Goal: Task Accomplishment & Management: Use online tool/utility

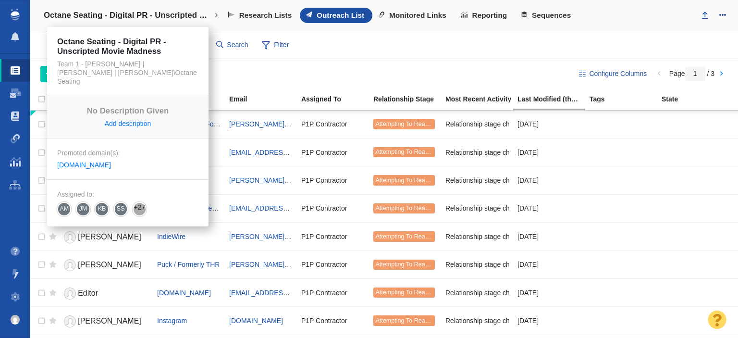
click at [175, 20] on link "Octane Seating - Digital PR - Unscripted Movie Madness" at bounding box center [131, 15] width 188 height 23
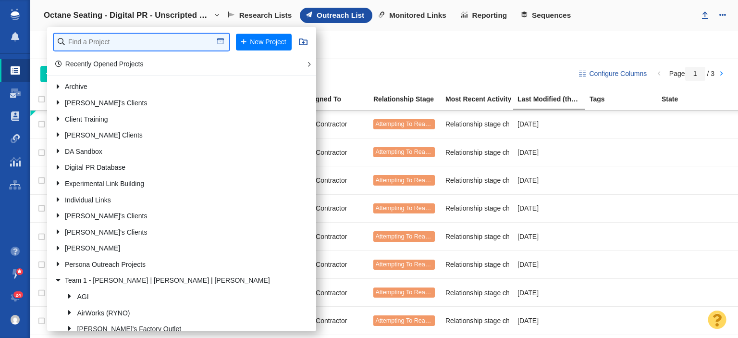
click at [168, 36] on input "text" at bounding box center [141, 42] width 175 height 17
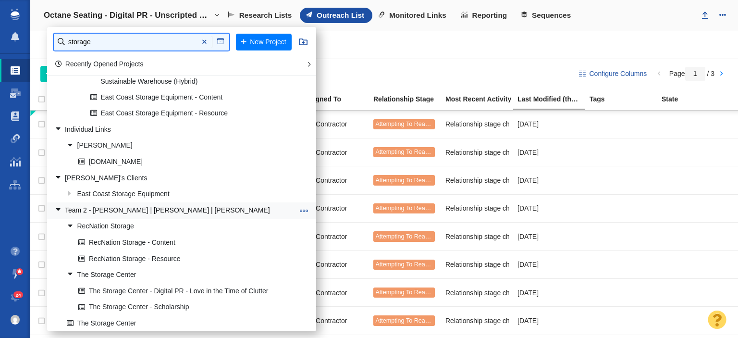
scroll to position [301, 0]
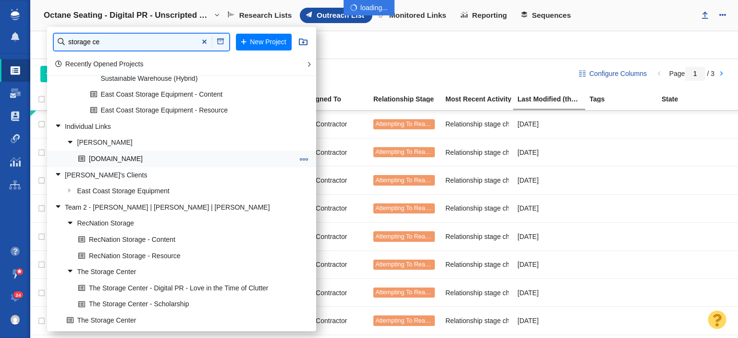
type input "storage ce"
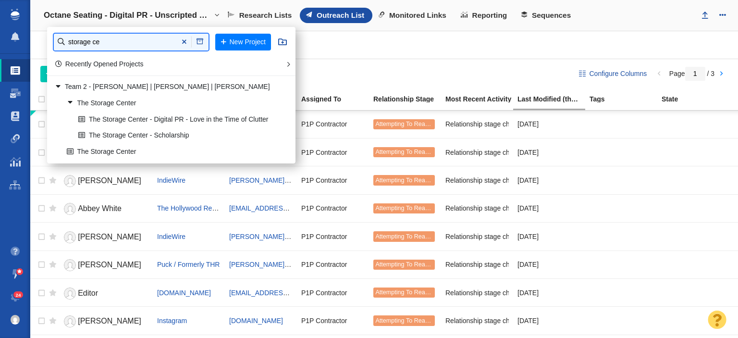
scroll to position [0, 0]
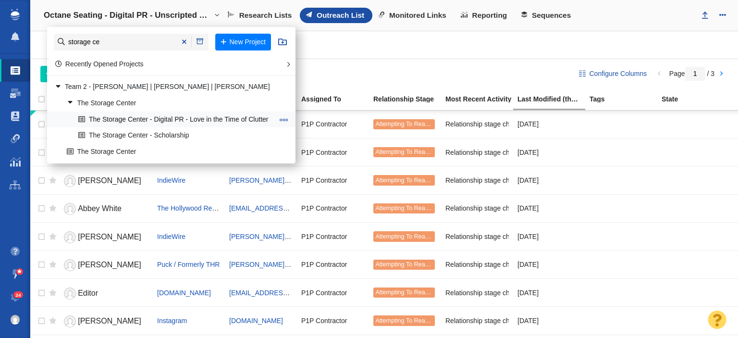
click at [149, 120] on link "The Storage Center - Digital PR - Love in the Time of Clutter" at bounding box center [176, 119] width 200 height 15
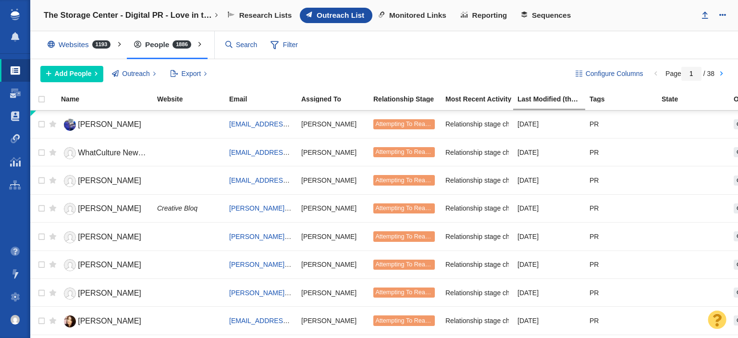
click at [421, 14] on span "Monitored Links" at bounding box center [417, 15] width 57 height 9
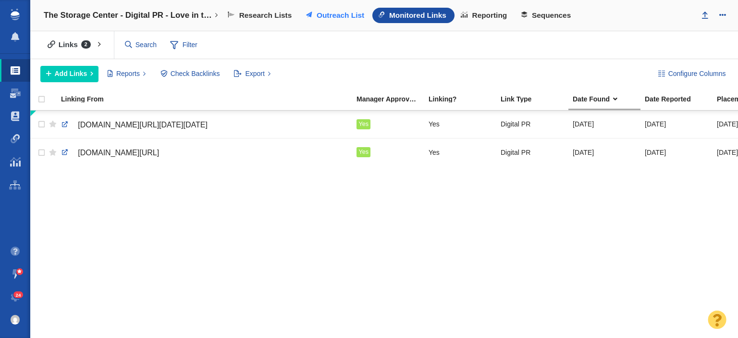
click at [331, 13] on span "Outreach List" at bounding box center [341, 15] width 48 height 9
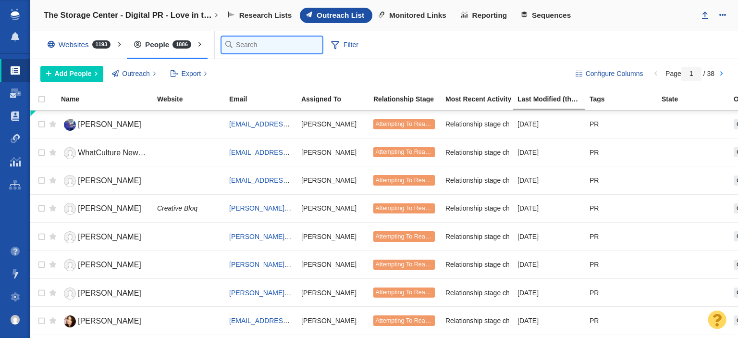
click at [240, 50] on input "text" at bounding box center [272, 45] width 101 height 17
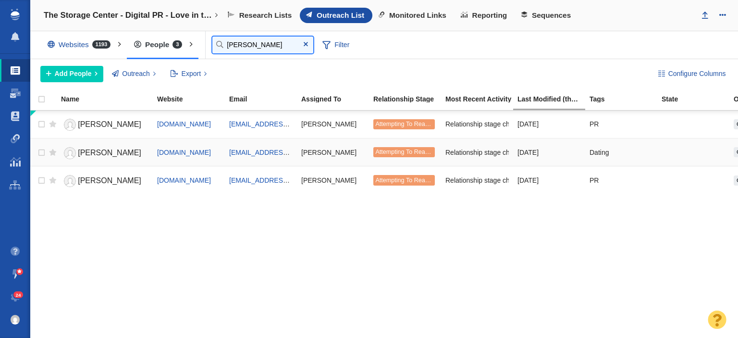
type input "marissa"
click at [204, 149] on div "nypost.com" at bounding box center [188, 152] width 63 height 9
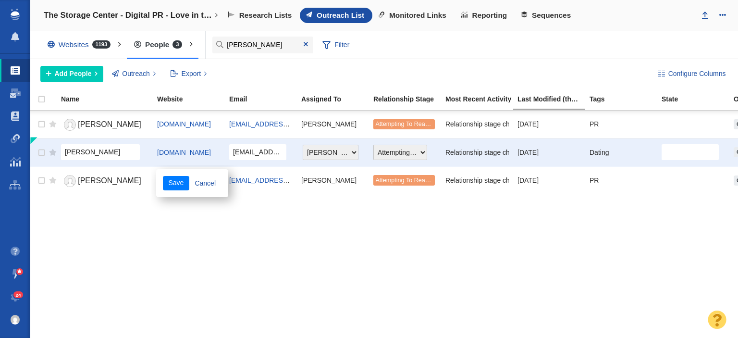
click at [209, 156] on div "nypost.com" at bounding box center [188, 152] width 63 height 21
click at [200, 177] on link "Cancel" at bounding box center [205, 183] width 32 height 14
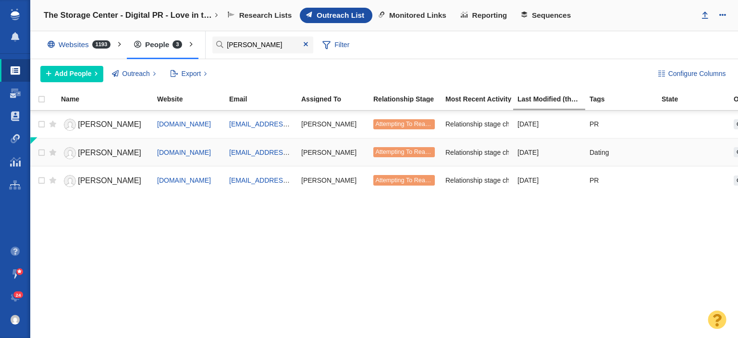
click at [49, 161] on td at bounding box center [51, 152] width 12 height 28
click at [89, 150] on span "Marissa" at bounding box center [109, 153] width 63 height 8
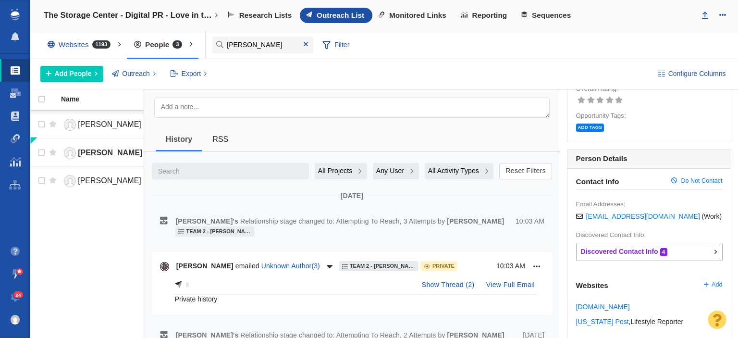
scroll to position [48, 0]
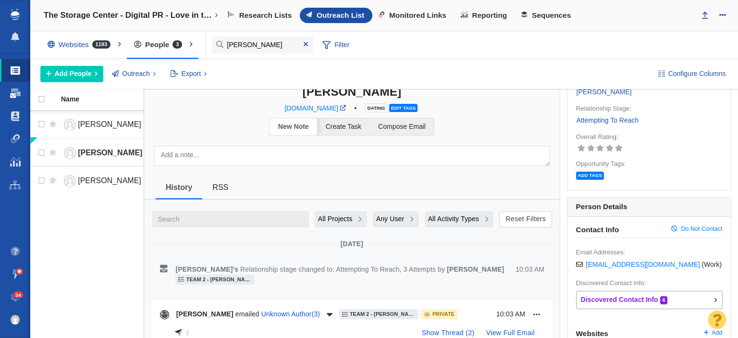
click at [15, 96] on span at bounding box center [15, 93] width 11 height 10
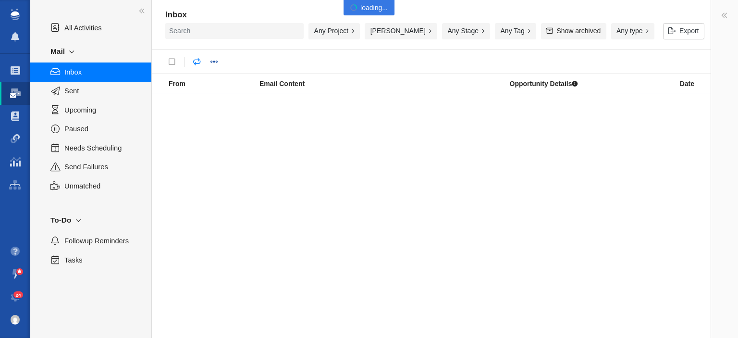
click at [354, 28] on div "Any Project" at bounding box center [334, 31] width 51 height 16
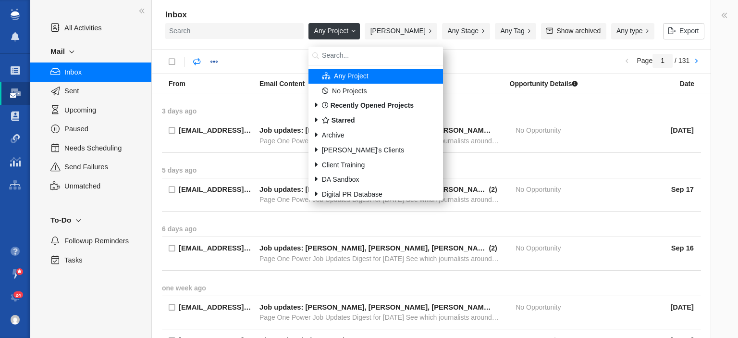
click at [349, 30] on div "Any Project" at bounding box center [334, 31] width 51 height 16
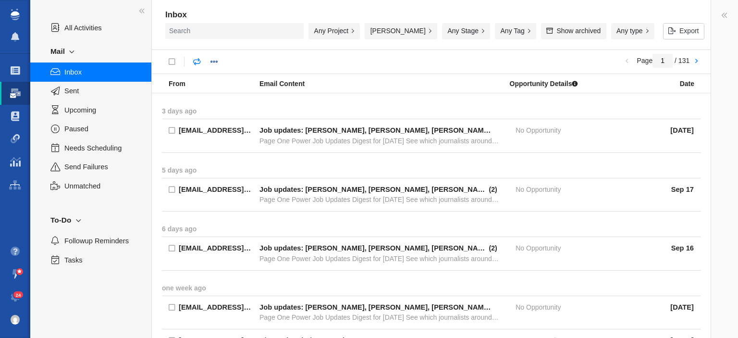
click at [346, 36] on div "Any Project" at bounding box center [334, 31] width 51 height 16
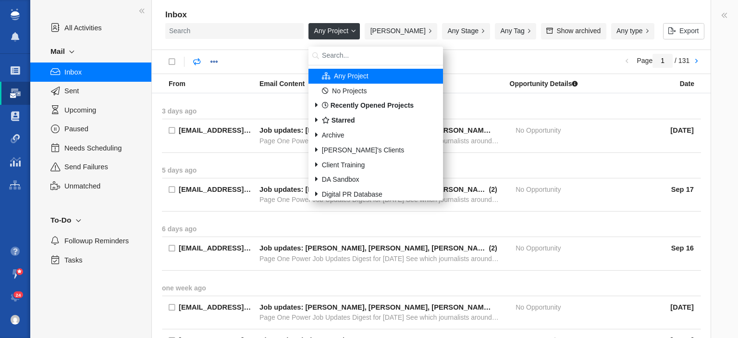
click at [344, 59] on input "search" at bounding box center [376, 56] width 135 height 19
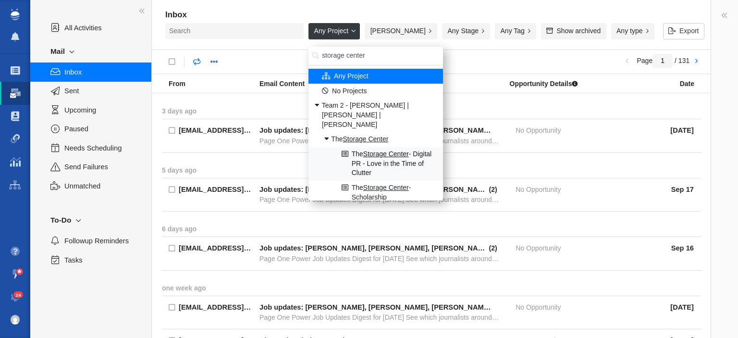
type input "storage center"
click at [386, 149] on span "The Storage Center - Digital PR - Love in the Time of Clutter" at bounding box center [395, 163] width 86 height 28
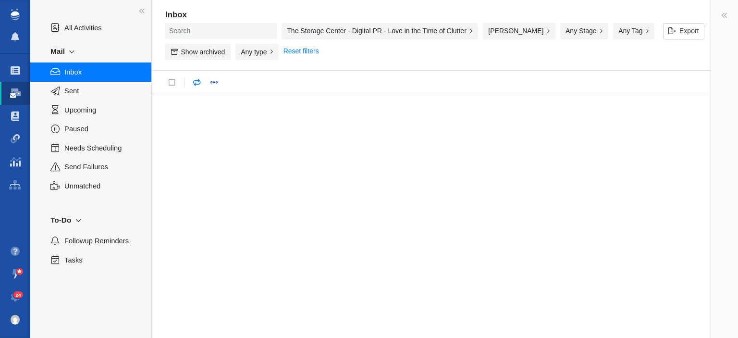
click at [507, 33] on button "[PERSON_NAME]" at bounding box center [519, 31] width 73 height 16
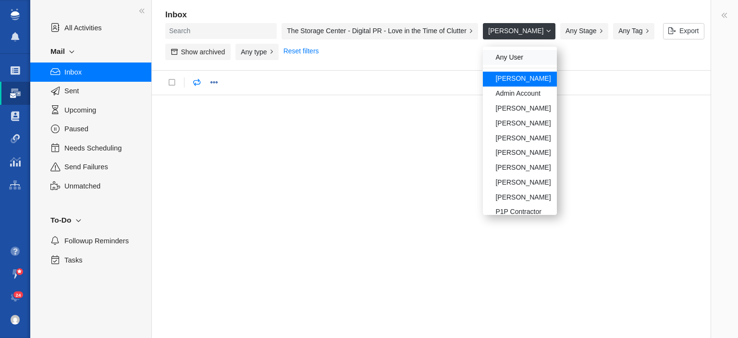
click at [517, 55] on div "Any User" at bounding box center [520, 57] width 74 height 15
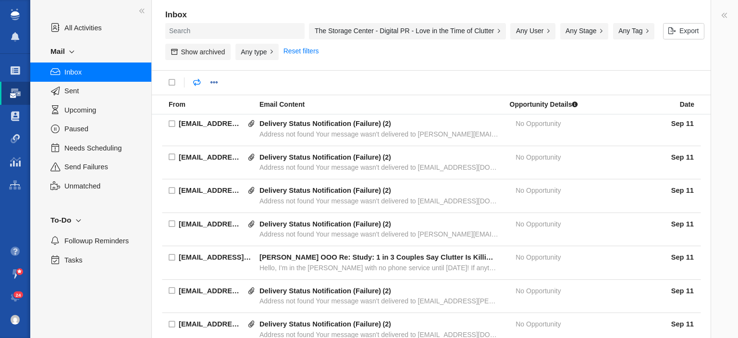
scroll to position [192, 0]
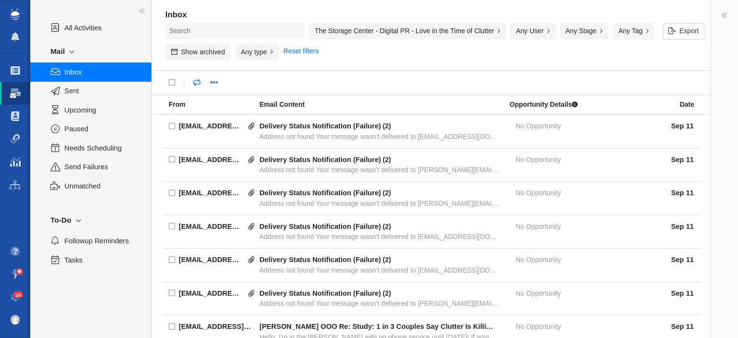
click at [536, 28] on button "Any User" at bounding box center [532, 31] width 45 height 16
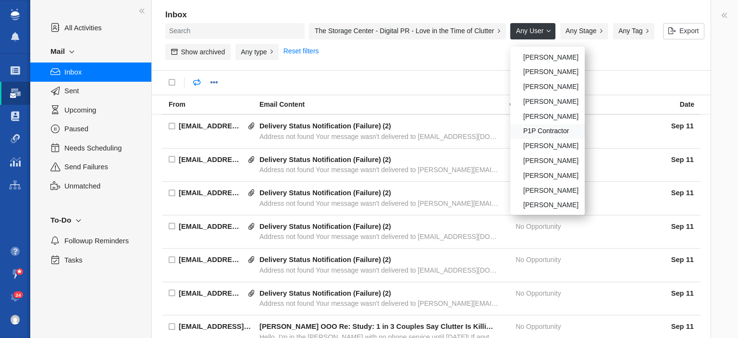
scroll to position [82, 0]
click at [550, 174] on div "[PERSON_NAME]" at bounding box center [547, 174] width 74 height 15
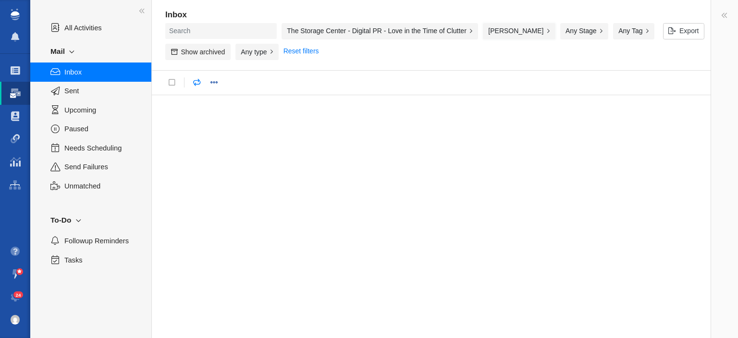
click at [523, 41] on div "[PERSON_NAME]" at bounding box center [521, 33] width 77 height 21
click at [521, 30] on button "[PERSON_NAME]" at bounding box center [519, 31] width 73 height 16
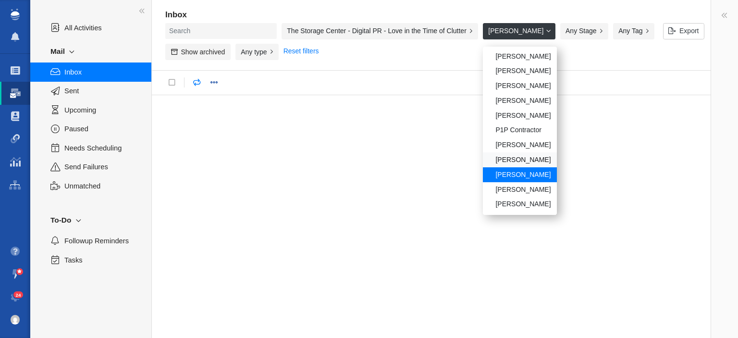
click at [527, 157] on div "[PERSON_NAME]" at bounding box center [520, 159] width 74 height 15
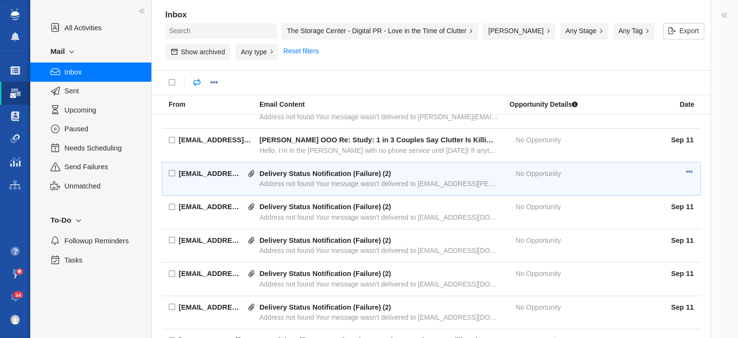
scroll to position [433, 0]
